Goal: Navigation & Orientation: Find specific page/section

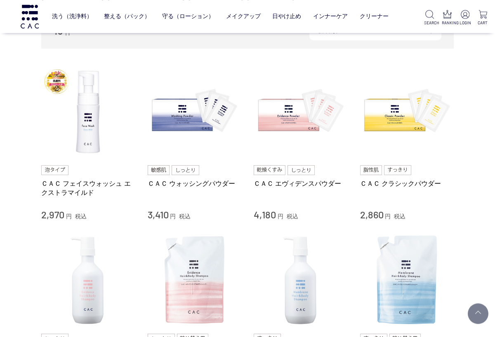
scroll to position [151, 0]
click at [428, 188] on link "ＣＡＣ クラシックパウダー" at bounding box center [407, 183] width 94 height 9
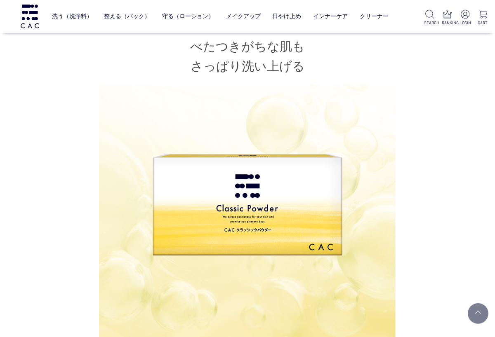
scroll to position [409, 0]
click at [219, 31] on link "パウダー洗浄料" at bounding box center [207, 33] width 40 height 7
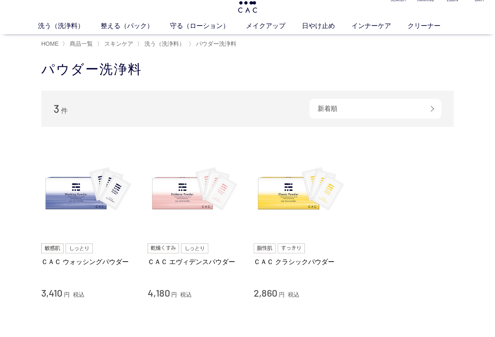
scroll to position [20, 0]
click at [321, 264] on link "ＣＡＣ クラシックパウダー" at bounding box center [301, 262] width 94 height 9
